Goal: Task Accomplishment & Management: Manage account settings

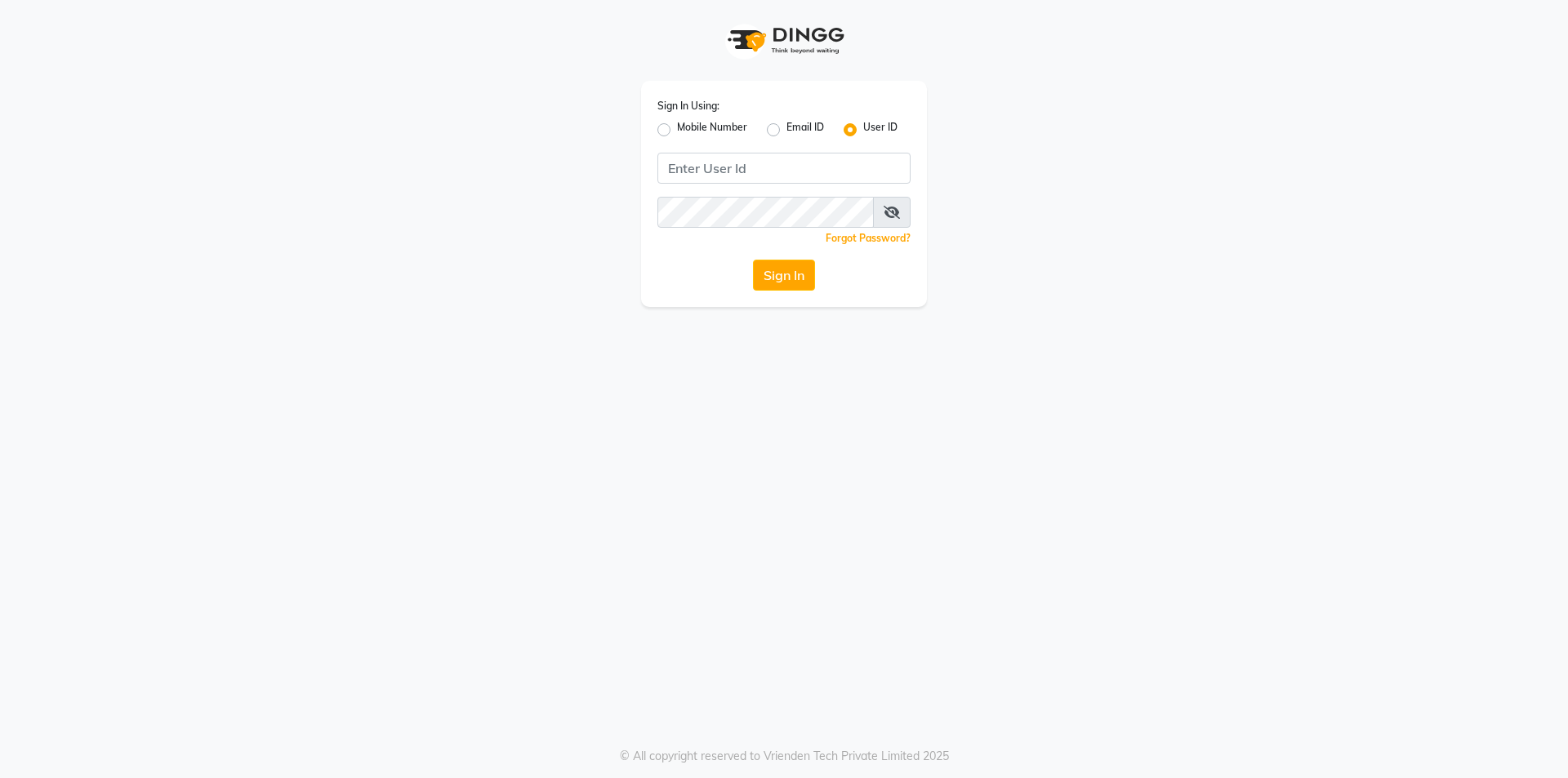
click at [1125, 491] on div "Sign In Using: Mobile Number Email ID User ID Remember me Forgot Password? Sign…" at bounding box center [784, 389] width 1568 height 778
click at [677, 130] on label "Mobile Number" at bounding box center [712, 130] width 70 height 19
click at [677, 130] on input "Mobile Number" at bounding box center [683, 126] width 11 height 11
radio input "true"
radio input "false"
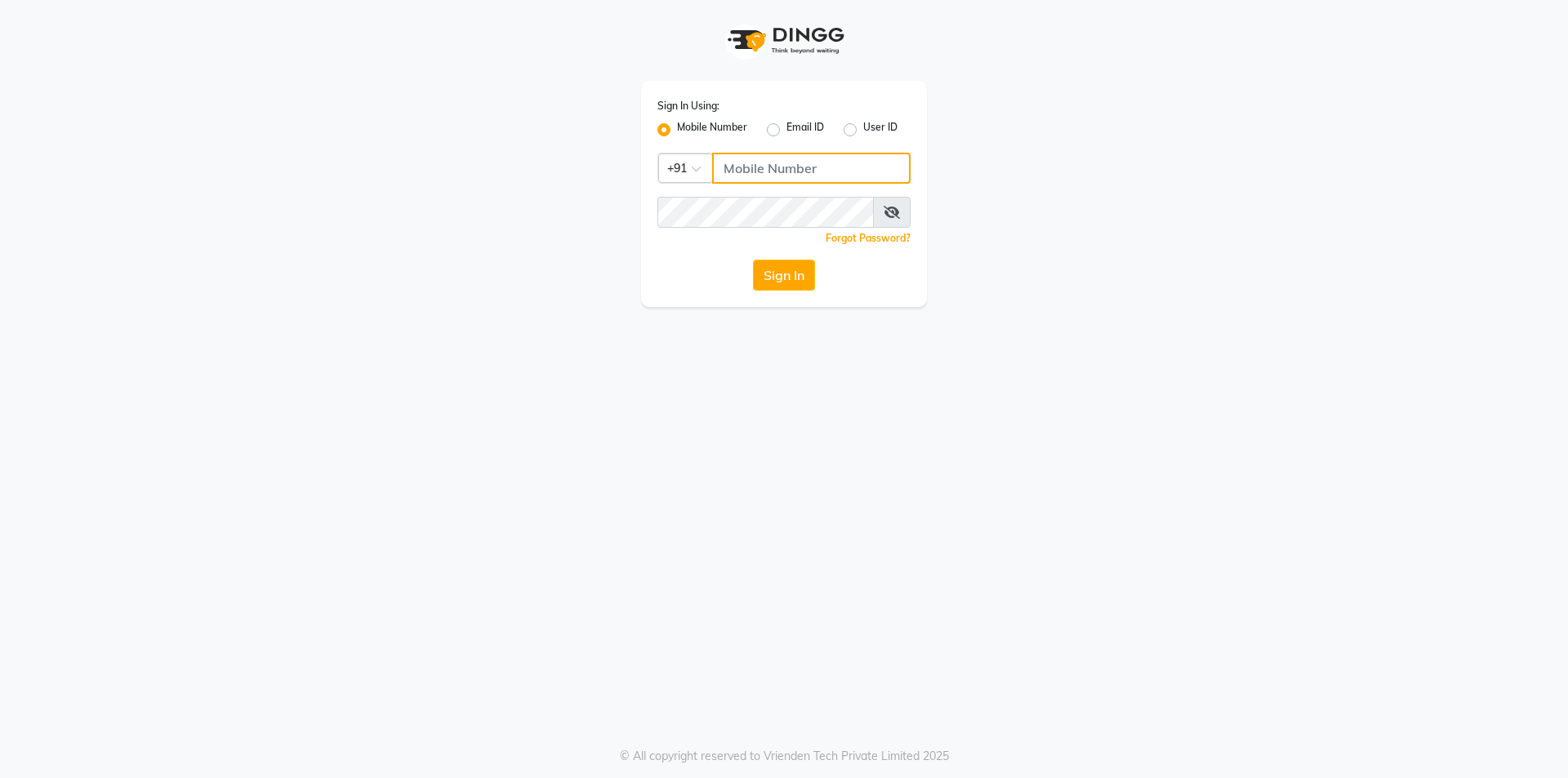
click at [773, 161] on input "Username" at bounding box center [812, 168] width 199 height 31
type input "7394812527"
click at [753, 260] on button "Sign In" at bounding box center [784, 276] width 62 height 31
